Goal: Use online tool/utility: Use online tool/utility

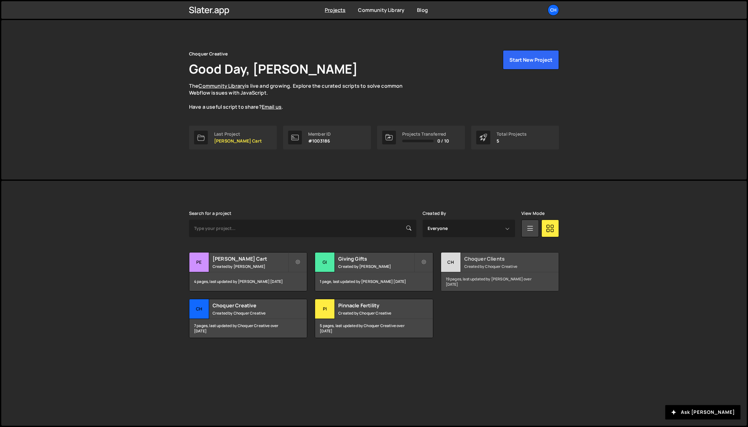
click at [466, 255] on div "Choquer Clients Created by Choquer Creative" at bounding box center [500, 262] width 118 height 19
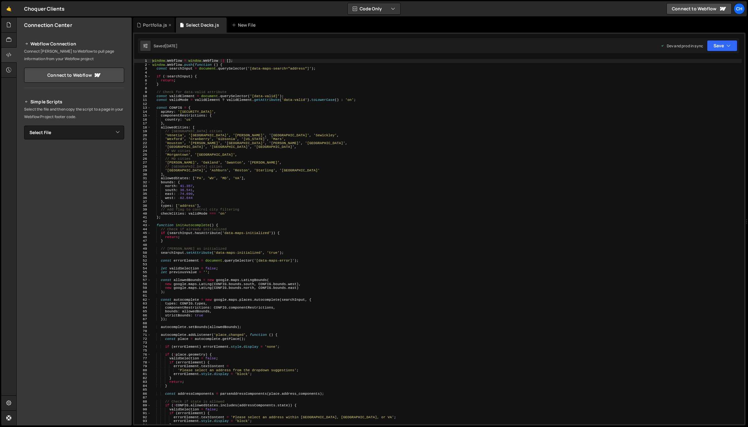
click at [163, 27] on div "Portfolia.js" at bounding box center [155, 25] width 24 height 6
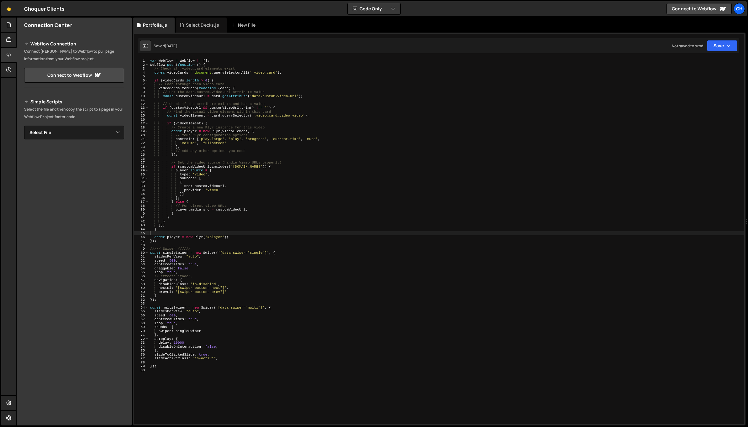
click at [208, 65] on div "var Webflow = Webflow || [ ] ; Webflow . push ( function ( ) { // Check if .vid…" at bounding box center [446, 245] width 595 height 373
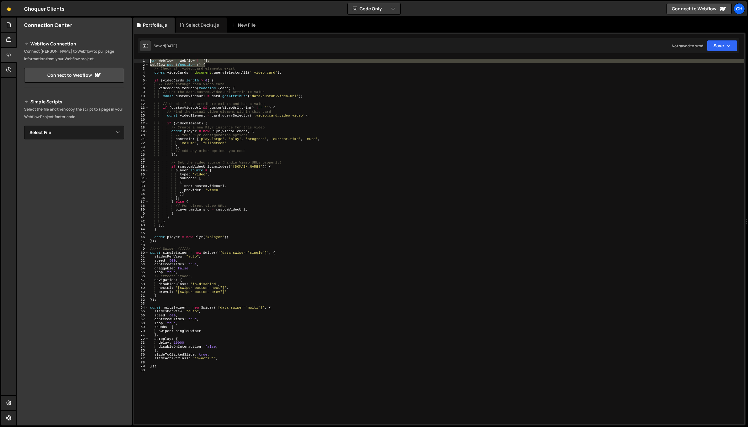
drag, startPoint x: 211, startPoint y: 65, endPoint x: 139, endPoint y: 55, distance: 72.4
click at [139, 55] on div "1 2 3 4 5 6 7 8 9 10 11 12 13 14 15 16 17 18 19 20 21 22 23 24 25 26 27 28 29 3…" at bounding box center [439, 229] width 613 height 393
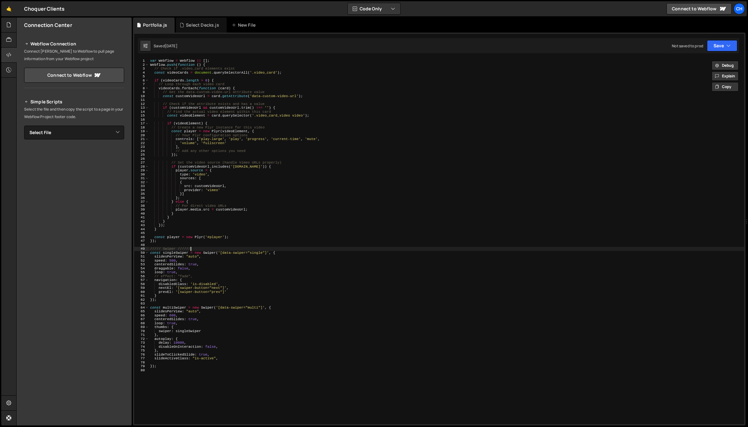
click at [195, 249] on div "var Webflow = Webflow || [ ] ; Webflow . push ( function ( ) { // Check if .vid…" at bounding box center [446, 245] width 595 height 373
type textarea "///// Swiper //////"
drag, startPoint x: 196, startPoint y: 248, endPoint x: 135, endPoint y: 248, distance: 60.8
click at [135, 248] on div "///// Swiper ////// 1 2 3 4 5 6 7 8 9 10 11 12 13 14 15 16 17 18 19 20 21 22 23…" at bounding box center [439, 242] width 610 height 366
click at [210, 376] on div "var Webflow = Webflow || [ ] ; Webflow . push ( function ( ) { // Check if .vid…" at bounding box center [446, 245] width 595 height 373
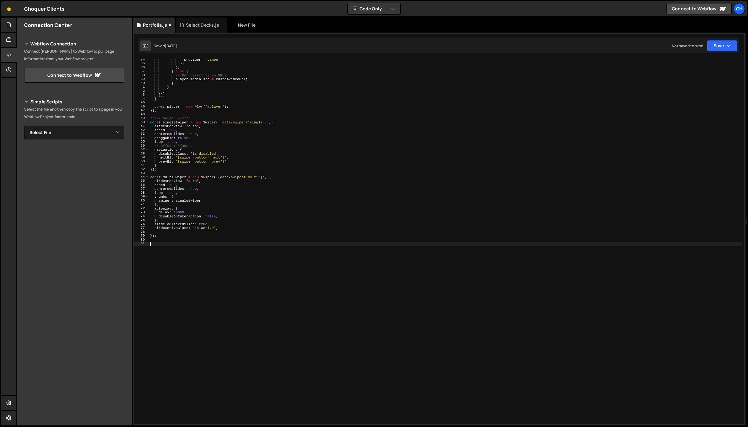
scroll to position [131, 0]
paste textarea "///// Swiper //////"
click at [167, 243] on div "provider : 'vimeo' }] } ; } else { // For direct video URLs player . media . sr…" at bounding box center [445, 244] width 593 height 373
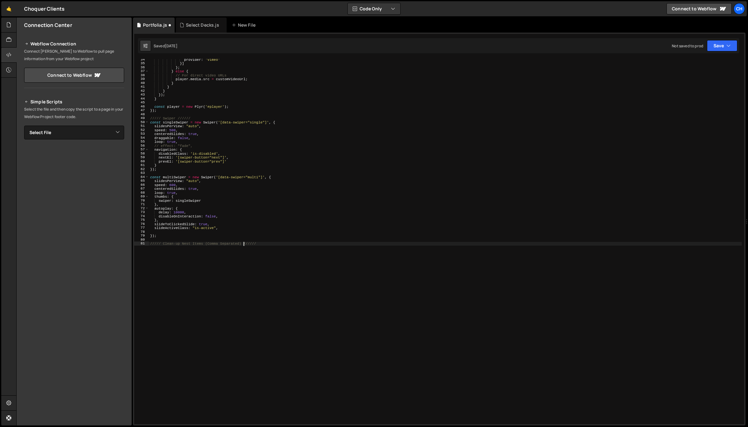
click at [154, 300] on div "provider : 'vimeo' }] } ; } else { // For direct video URLs player . media . sr…" at bounding box center [445, 244] width 593 height 373
type textarea "///// Clean-up Nest Items (Comma Separated) //////"
click at [90, 300] on div "Connection Center Webflow Connection Connect Slater to Webflow to pull page inf…" at bounding box center [74, 222] width 115 height 408
click at [162, 263] on div "provider : 'vimeo' }] } ; } else { // For direct video URLs player . media . sr…" at bounding box center [445, 244] width 593 height 373
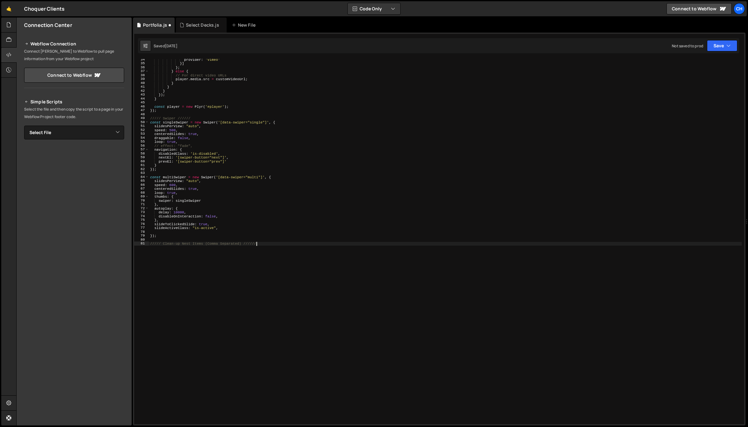
paste textarea "<script>"
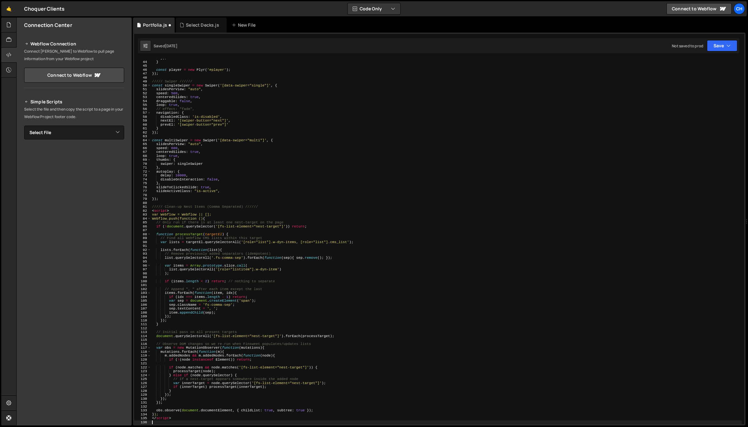
scroll to position [167, 0]
drag, startPoint x: 176, startPoint y: 210, endPoint x: 146, endPoint y: 212, distance: 29.8
click at [146, 212] on div "43 44 45 46 47 48 49 50 51 52 53 54 55 56 57 58 59 60 61 62 63 64 65 66 67 68 6…" at bounding box center [439, 242] width 610 height 366
type textarea "<script>"
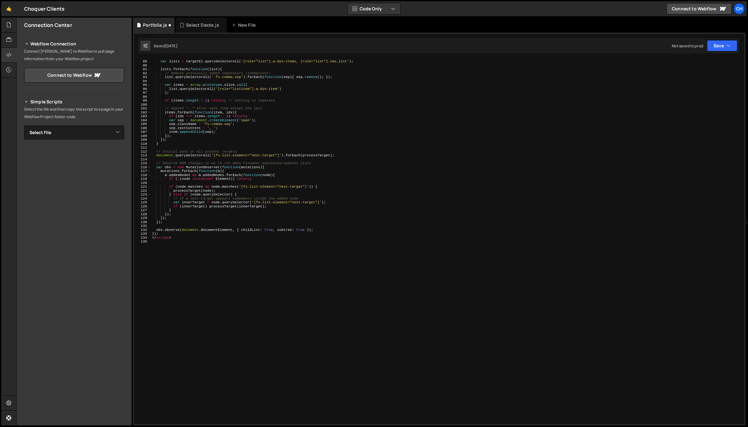
scroll to position [344, 0]
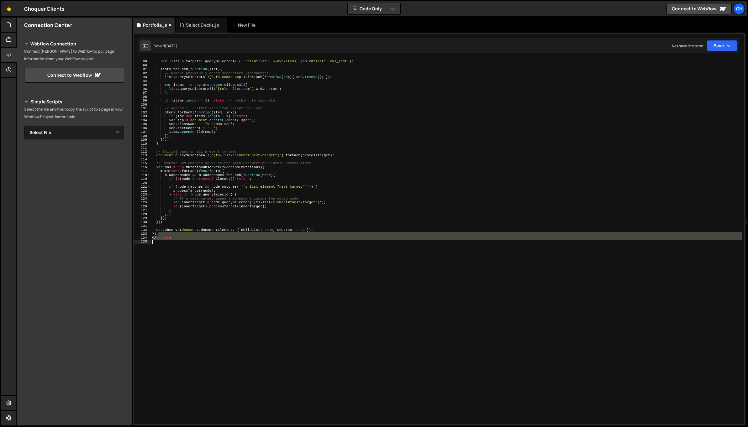
drag, startPoint x: 178, startPoint y: 235, endPoint x: 139, endPoint y: 240, distance: 39.2
click at [139, 240] on div "///// Clean-up Nest Items (Comma Separated) ////// 88 89 90 91 92 93 94 95 96 9…" at bounding box center [439, 242] width 610 height 366
type textarea "</script>"
click at [183, 244] on div "// Find all Webflow CMS lists within this target var lists = targetEl . querySe…" at bounding box center [446, 242] width 591 height 366
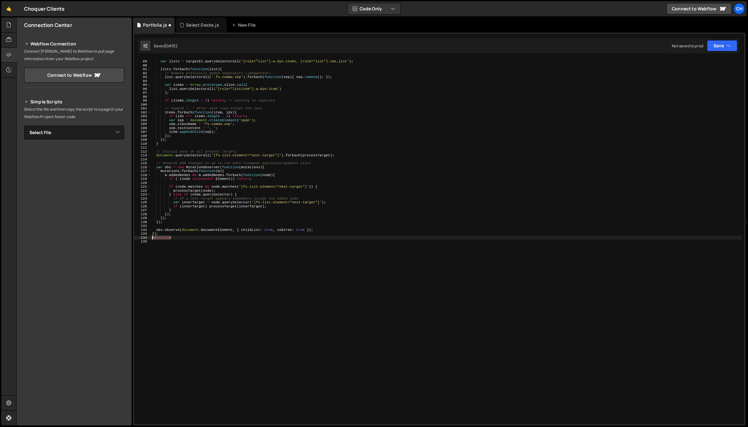
drag, startPoint x: 191, startPoint y: 239, endPoint x: 144, endPoint y: 238, distance: 46.4
click at [144, 238] on div "88 89 90 91 92 93 94 95 96 97 98 99 100 101 102 103 104 105 106 107 108 109 110…" at bounding box center [439, 242] width 610 height 366
type textarea "</script>"
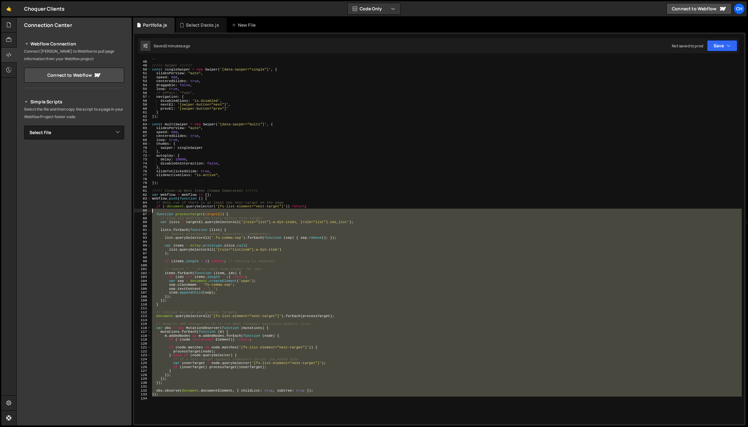
scroll to position [107, 0]
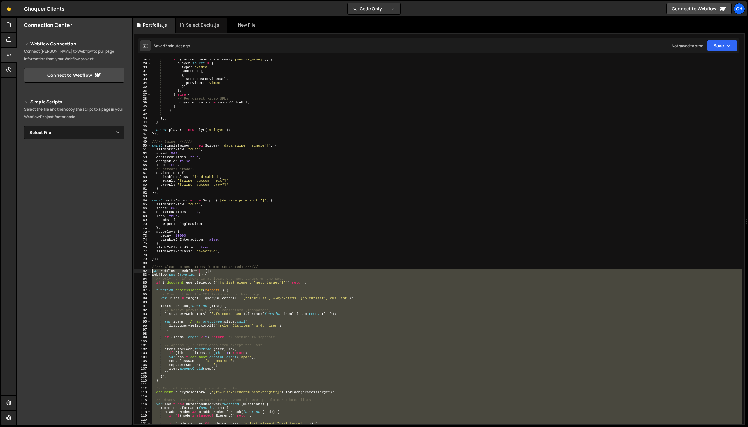
drag, startPoint x: 207, startPoint y: 255, endPoint x: 138, endPoint y: 270, distance: 70.5
click at [138, 270] on div "}); 28 29 30 31 32 33 34 35 36 37 38 39 40 41 42 43 44 45 46 47 48 49 50 51 52 …" at bounding box center [439, 242] width 610 height 366
type textarea "var Webflow = Webflow || []; Webflow.push(function () {"
paste textarea
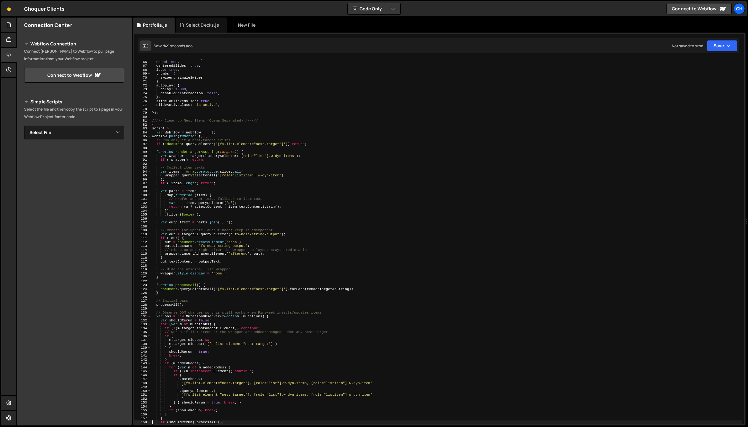
click at [186, 129] on div "slidesPerView : "auto" , speed : 600 , centeredSlides : true , loop : true , th…" at bounding box center [446, 242] width 591 height 373
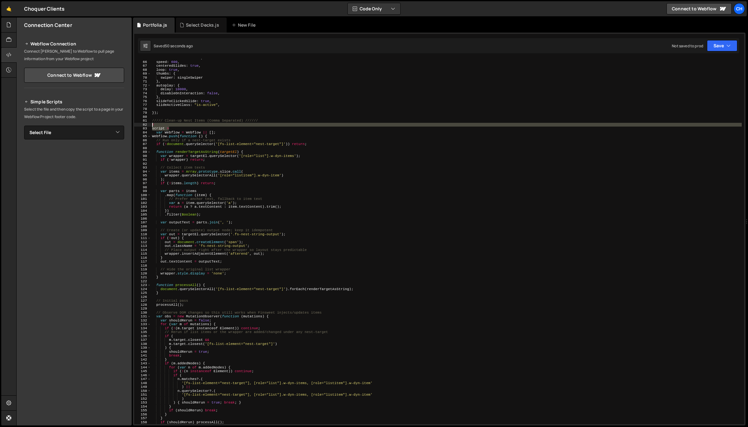
drag, startPoint x: 182, startPoint y: 128, endPoint x: 144, endPoint y: 125, distance: 38.1
click at [144, 125] on div "script > 65 66 67 68 69 70 71 72 73 74 75 76 77 78 79 80 81 82 83 84 85 86 87 8…" at bounding box center [439, 242] width 610 height 366
type textarea "< script >"
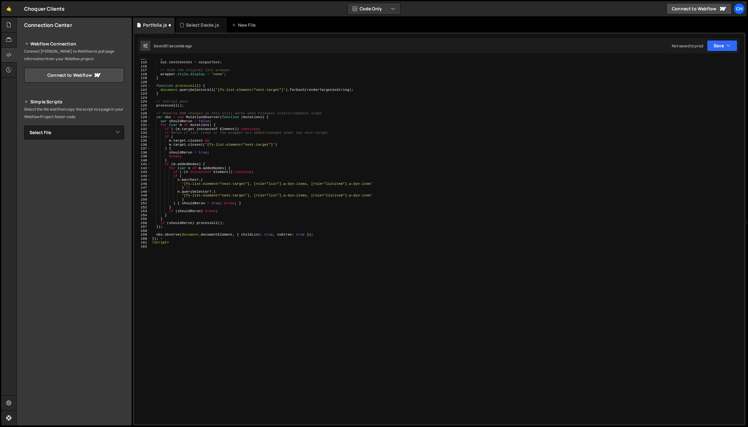
scroll to position [450, 0]
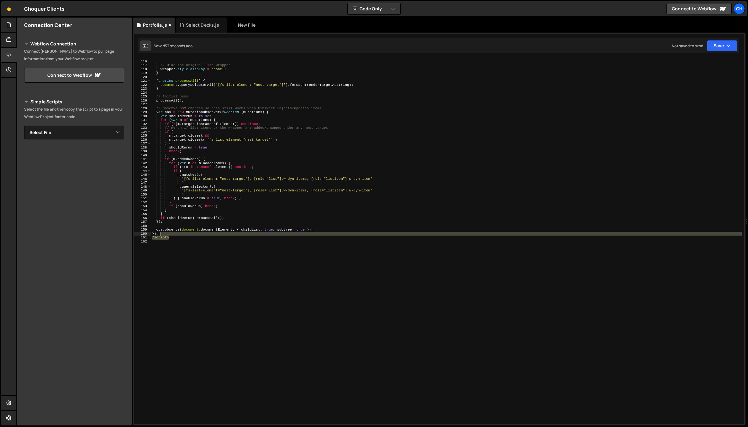
drag, startPoint x: 174, startPoint y: 238, endPoint x: 160, endPoint y: 233, distance: 14.5
click at [160, 233] on div "out . textContent = outputText ; // Hide the original list wrapper wrapper . st…" at bounding box center [446, 241] width 591 height 373
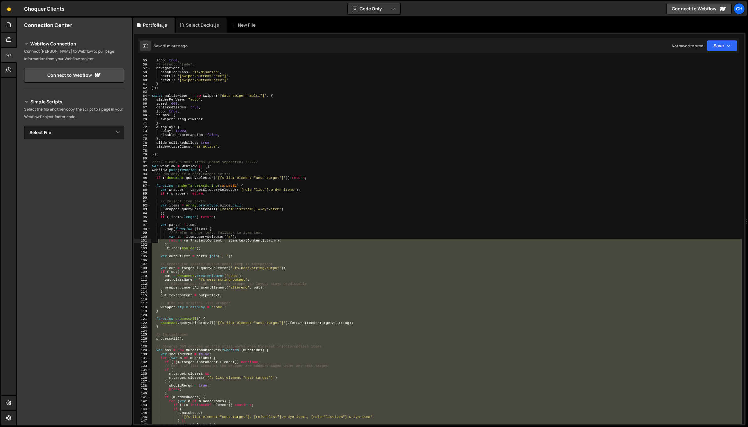
scroll to position [185, 0]
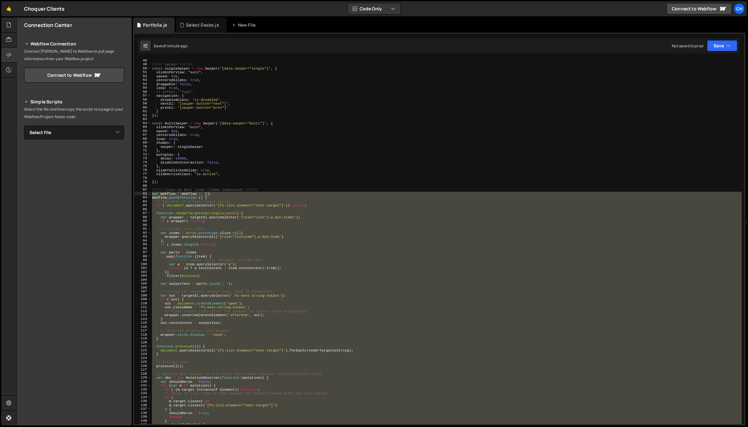
drag, startPoint x: 161, startPoint y: 229, endPoint x: 145, endPoint y: 194, distance: 37.6
click at [145, 194] on div "}); 48 49 50 51 52 53 54 55 56 57 58 59 60 61 62 63 64 65 66 67 68 69 70 71 72 …" at bounding box center [439, 242] width 610 height 366
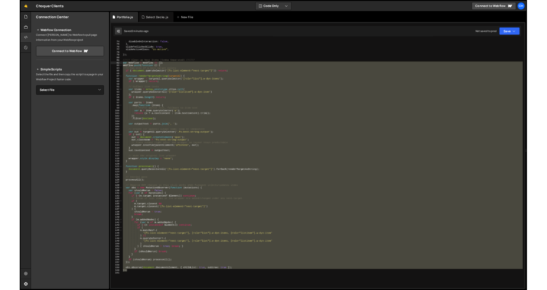
scroll to position [320, 0]
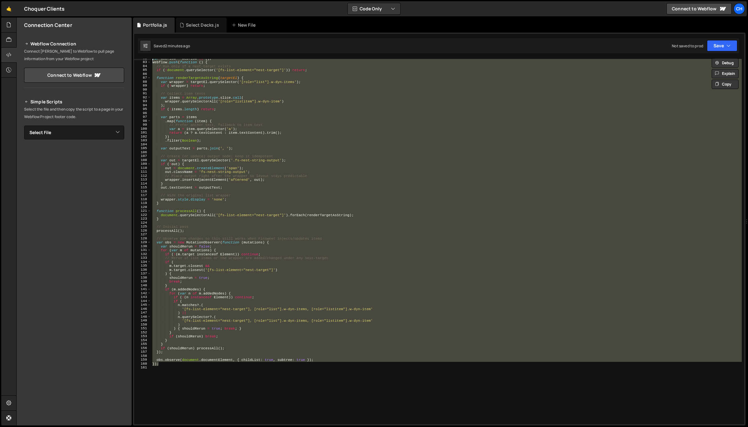
click at [209, 323] on div "var Webflow = Webflow || [ ] ; Webflow . push ( function ( ) { // Run only if a…" at bounding box center [446, 242] width 591 height 366
type textarea "'[fs-list-element="nest-target"], [role="list"].w-dyn-items, [role="listitem"].…"
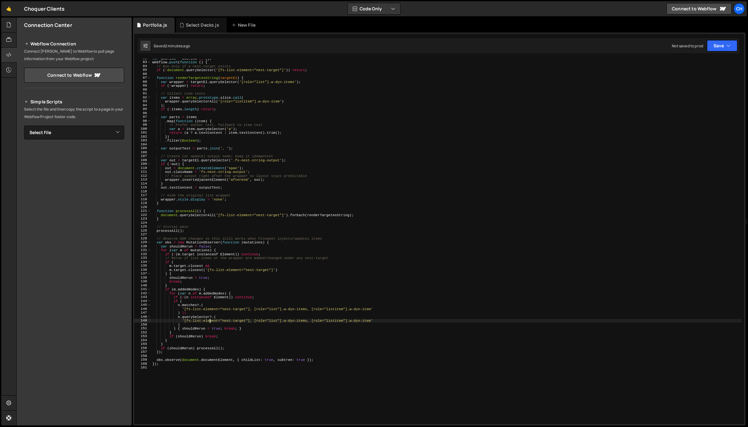
click at [222, 366] on div "var Webflow = Webflow || [ ] ; Webflow . push ( function ( ) { // Run only if a…" at bounding box center [446, 242] width 591 height 373
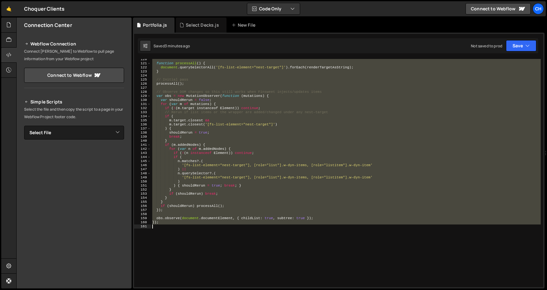
scroll to position [491, 0]
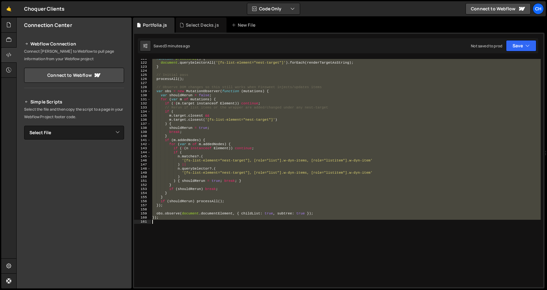
drag, startPoint x: 152, startPoint y: 161, endPoint x: 199, endPoint y: 229, distance: 82.3
click at [199, 229] on div "function processAll ( ) { document . querySelectorAll ( '[fs-list-element="nest…" at bounding box center [346, 175] width 390 height 236
type textarea "// });"
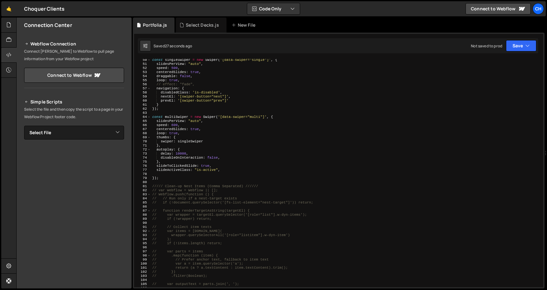
scroll to position [292, 0]
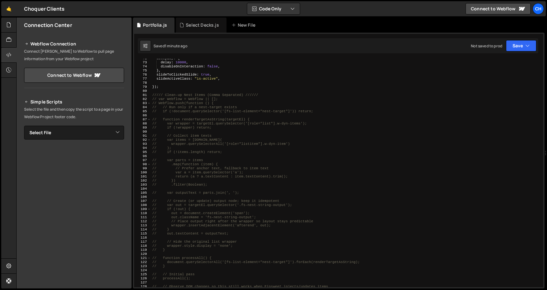
click at [156, 100] on div "autoplay : { delay : 10000 , disableOnInteraction : false , } , slideToClickedS…" at bounding box center [346, 174] width 390 height 236
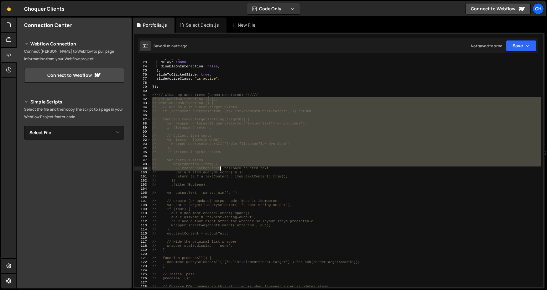
scroll to position [536, 0]
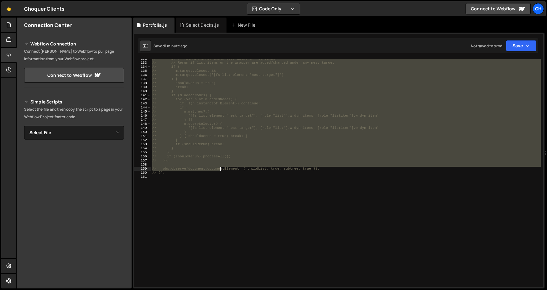
drag, startPoint x: 152, startPoint y: 99, endPoint x: 230, endPoint y: 190, distance: 119.6
click at [230, 190] on div "// if (!(m.target instanceof Element)) continue; // // Rerun if list items or t…" at bounding box center [346, 175] width 390 height 236
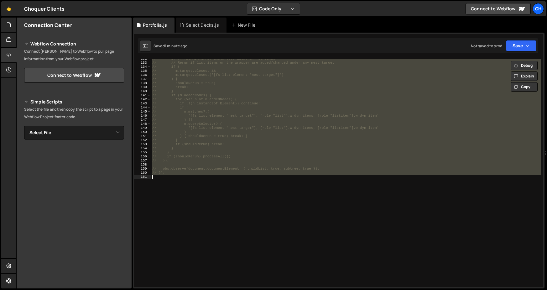
type textarea "});"
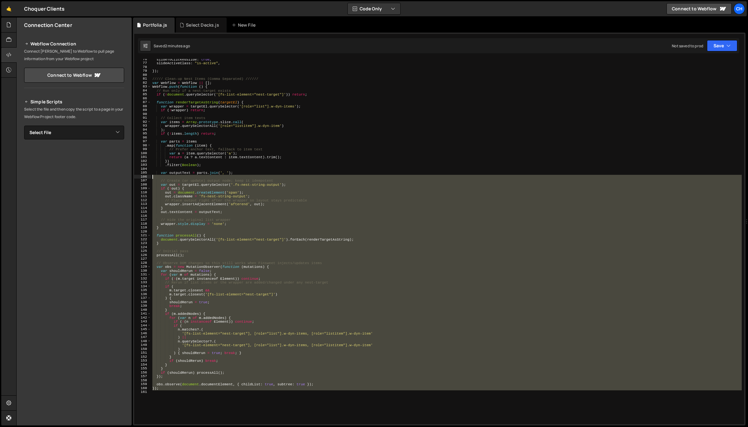
scroll to position [289, 0]
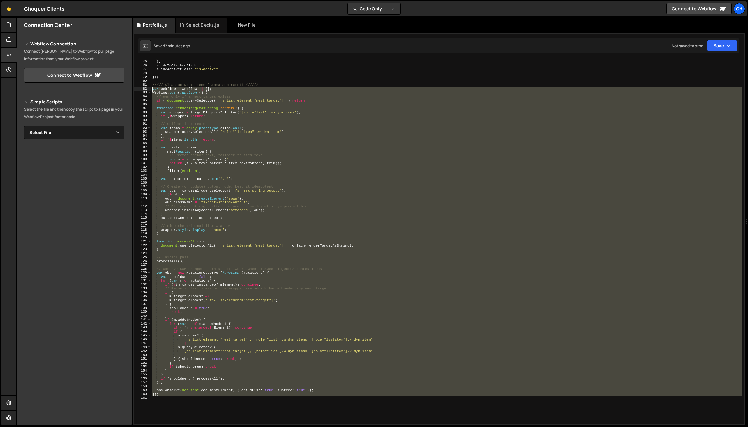
drag, startPoint x: 167, startPoint y: 240, endPoint x: 146, endPoint y: 90, distance: 151.9
click at [146, 90] on div "74 75 76 77 78 79 80 81 82 83 84 85 86 87 88 89 90 91 92 93 94 95 96 97 98 99 1…" at bounding box center [439, 242] width 610 height 366
type textarea "var Webflow = Webflow || []; Webflow.push(function () {"
paste textarea
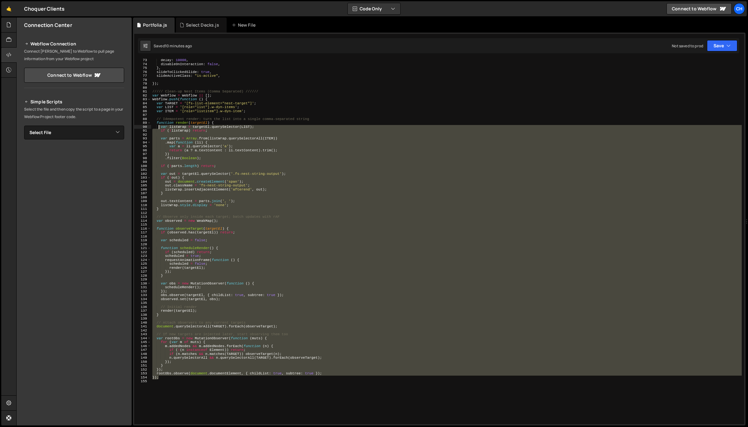
scroll to position [283, 0]
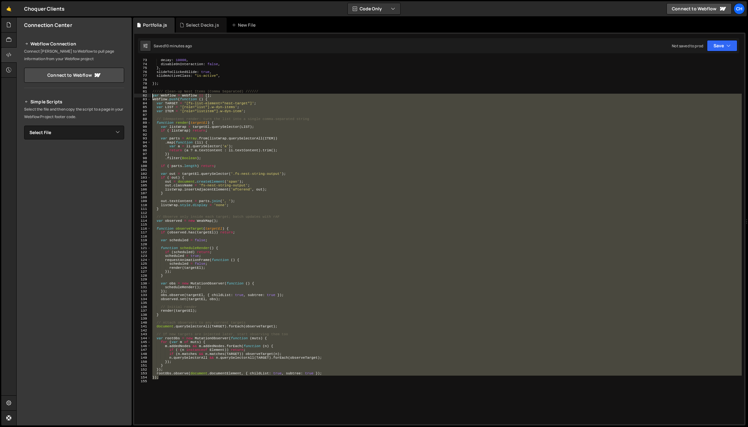
drag, startPoint x: 171, startPoint y: 372, endPoint x: 152, endPoint y: 97, distance: 275.9
click at [152, 97] on div "delay : 10000 , disableOnInteraction : false , } , slideToClickedSlide : true ,…" at bounding box center [446, 244] width 591 height 373
type textarea "var Webflow = Webflow || []; Webflow.push(function () {"
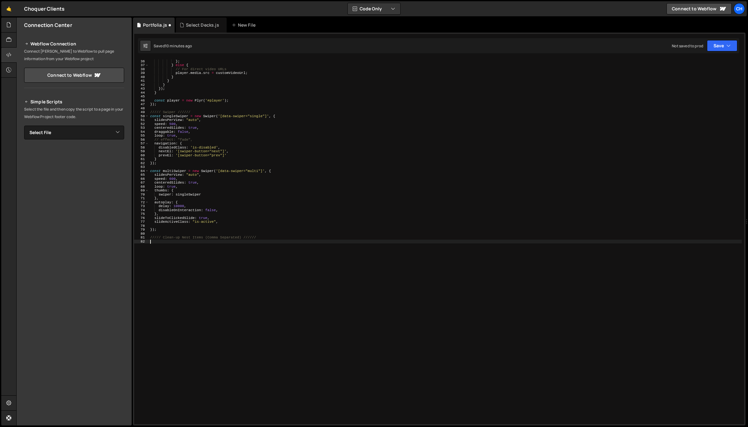
scroll to position [137, 0]
